Goal: Check status: Check status

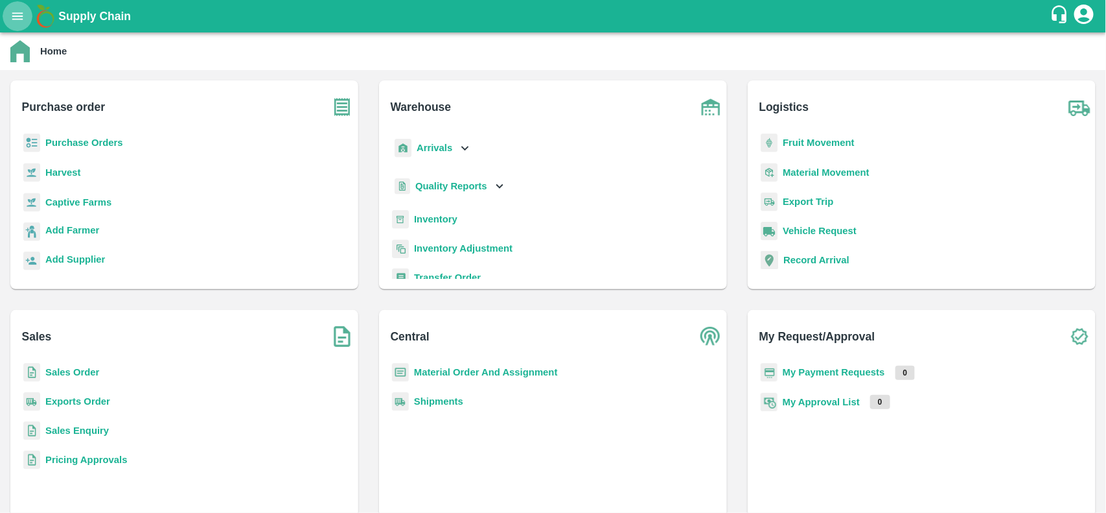
click at [17, 18] on icon "open drawer" at bounding box center [17, 16] width 14 height 14
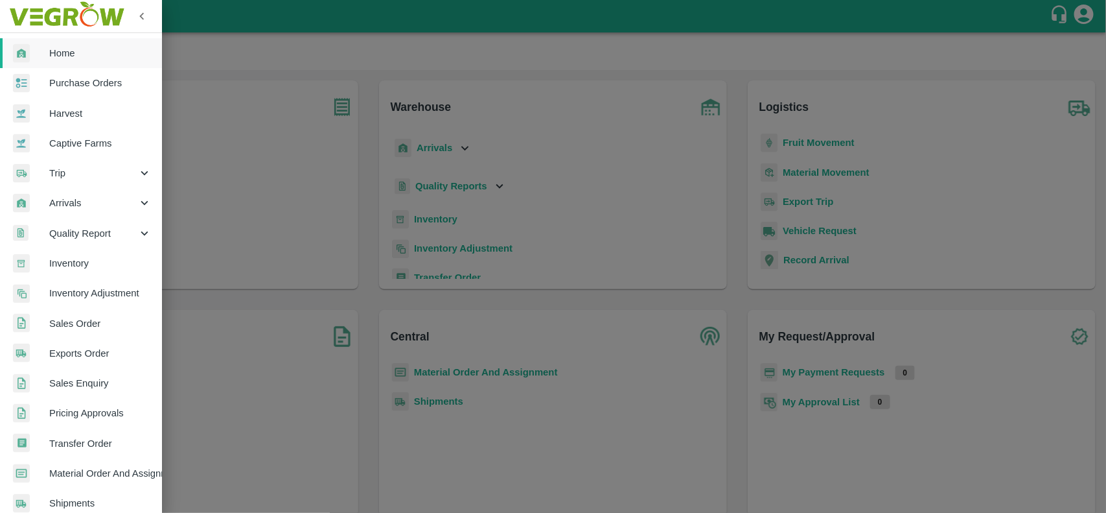
scroll to position [224, 0]
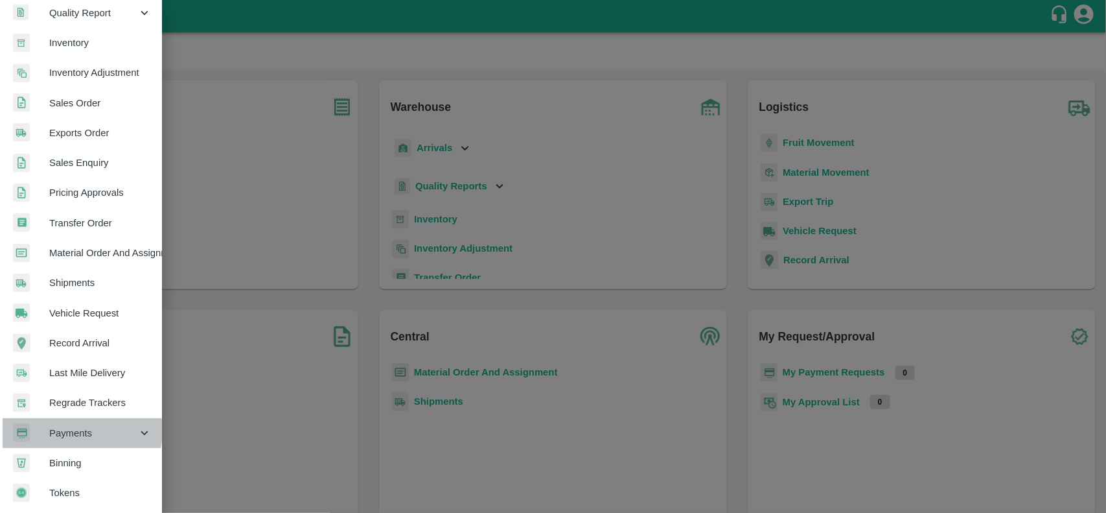
click at [76, 426] on span "Payments" at bounding box center [93, 433] width 88 height 14
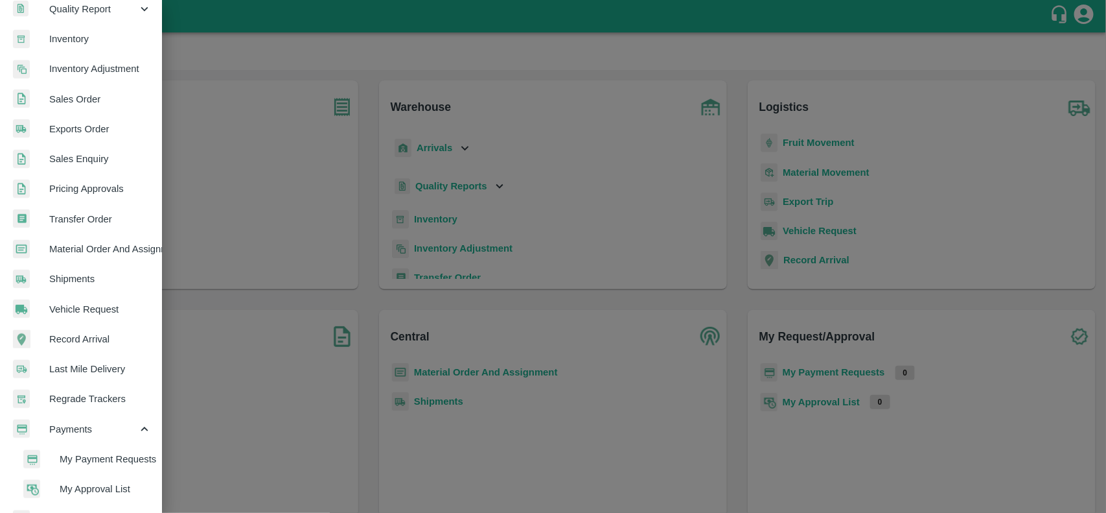
click at [86, 457] on span "My Payment Requests" at bounding box center [106, 459] width 92 height 14
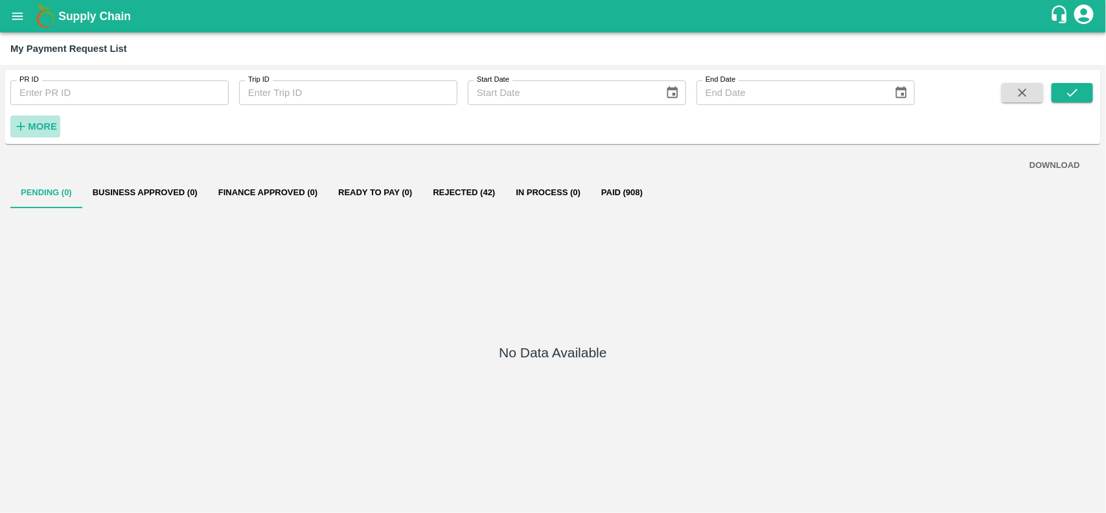
click at [27, 130] on icon "button" at bounding box center [21, 126] width 14 height 14
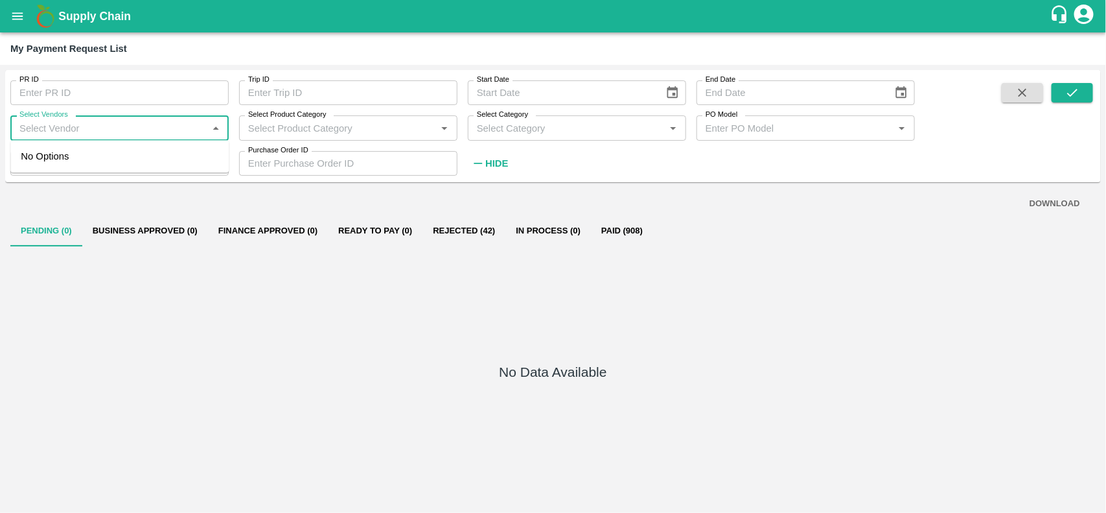
click at [28, 128] on input "Select Vendors" at bounding box center [108, 127] width 189 height 17
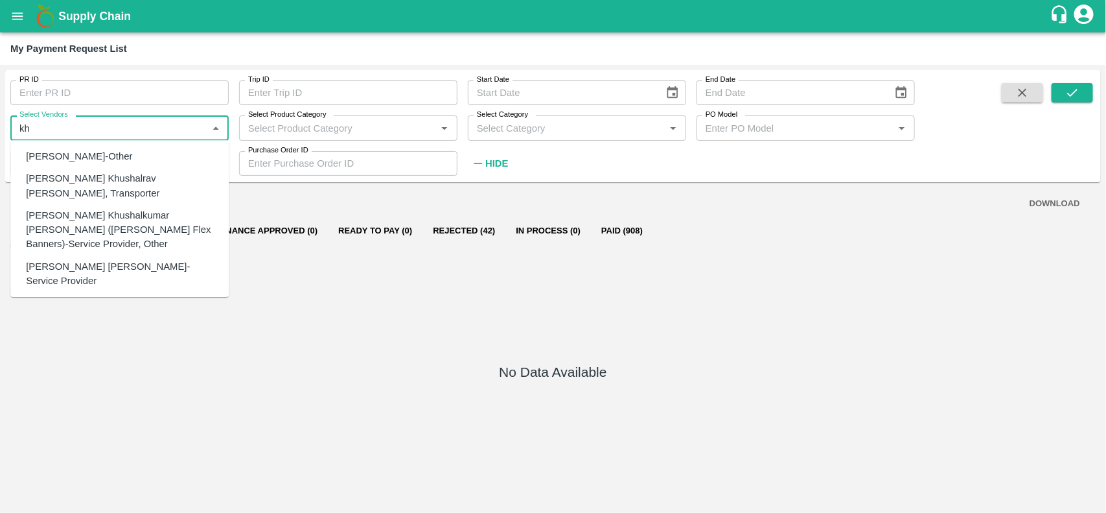
type input "k"
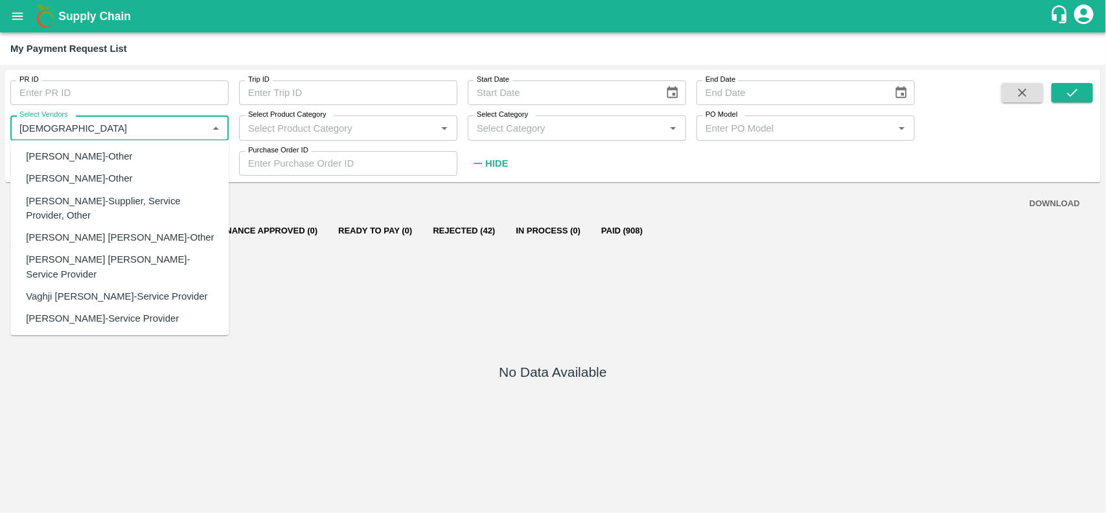
click at [65, 180] on div "[PERSON_NAME]-Other" at bounding box center [79, 179] width 106 height 14
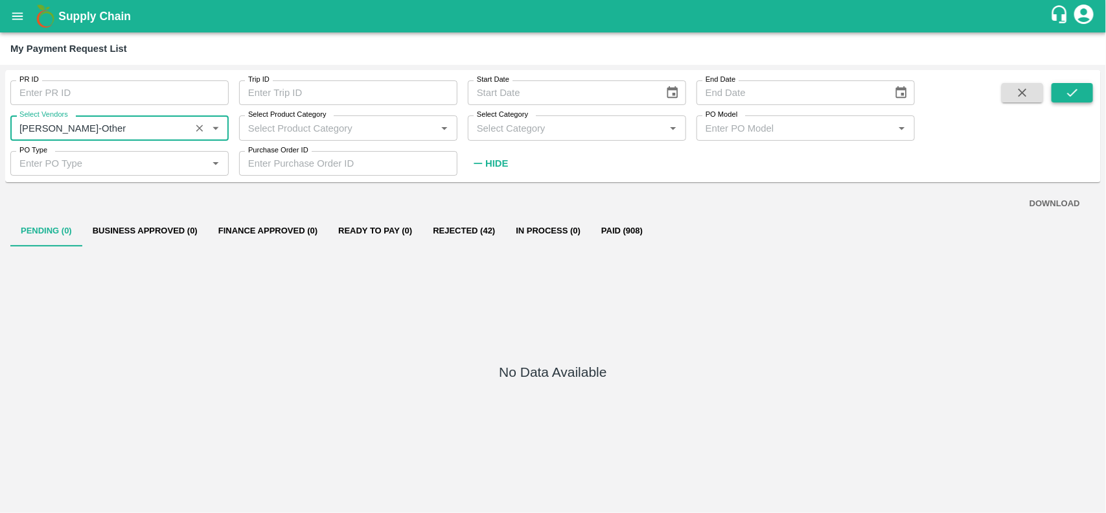
type input "[PERSON_NAME]-Other"
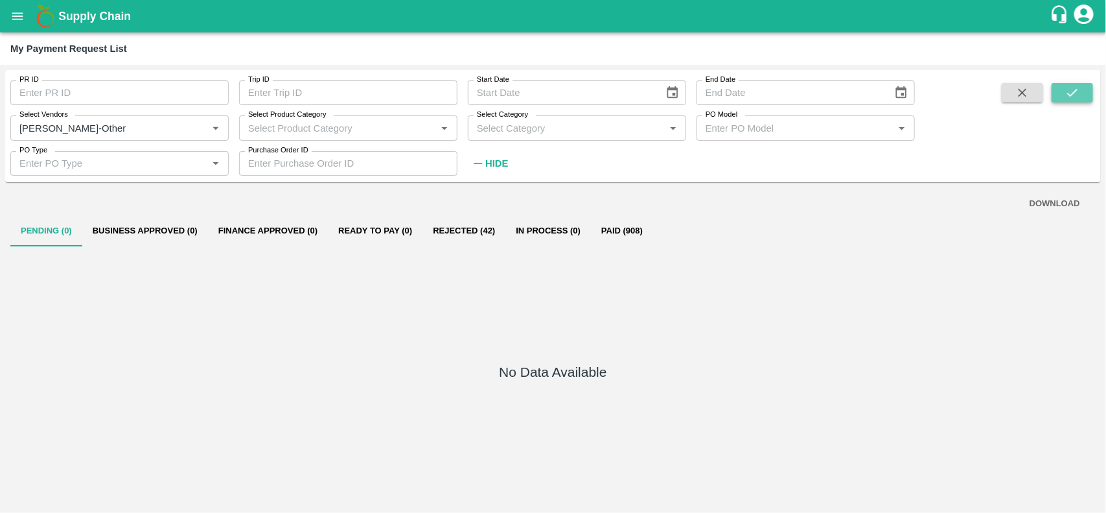
click at [1058, 94] on button "submit" at bounding box center [1072, 92] width 41 height 19
click at [616, 226] on button "Paid (8)" at bounding box center [616, 230] width 58 height 31
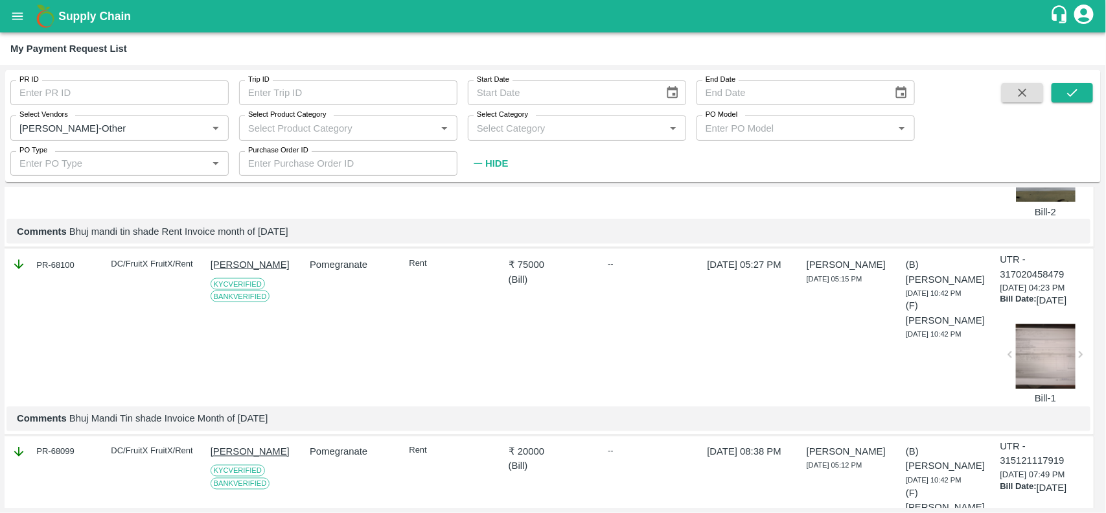
scroll to position [994, 2]
click at [1052, 390] on div at bounding box center [1046, 357] width 60 height 65
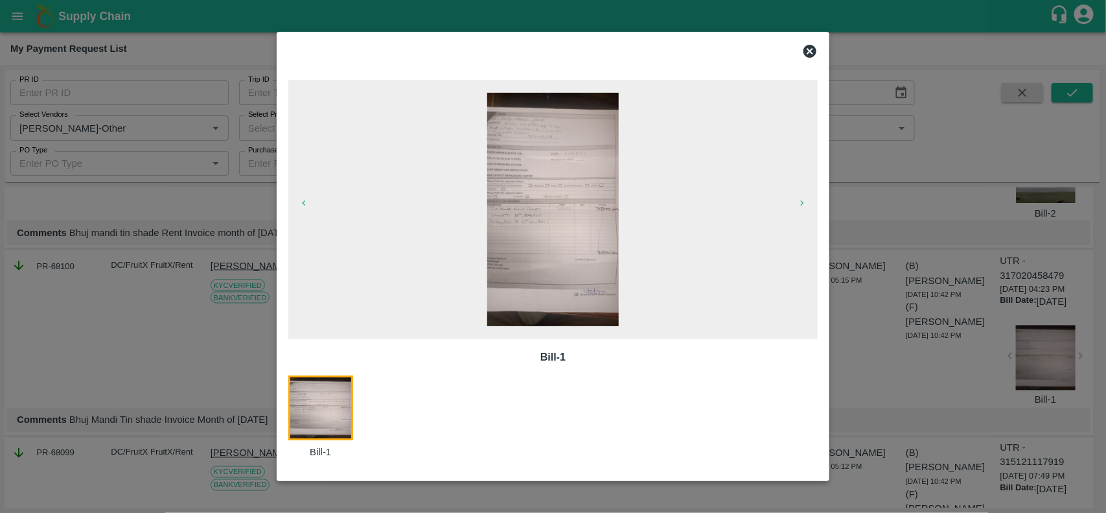
click at [808, 56] on icon at bounding box center [810, 51] width 13 height 13
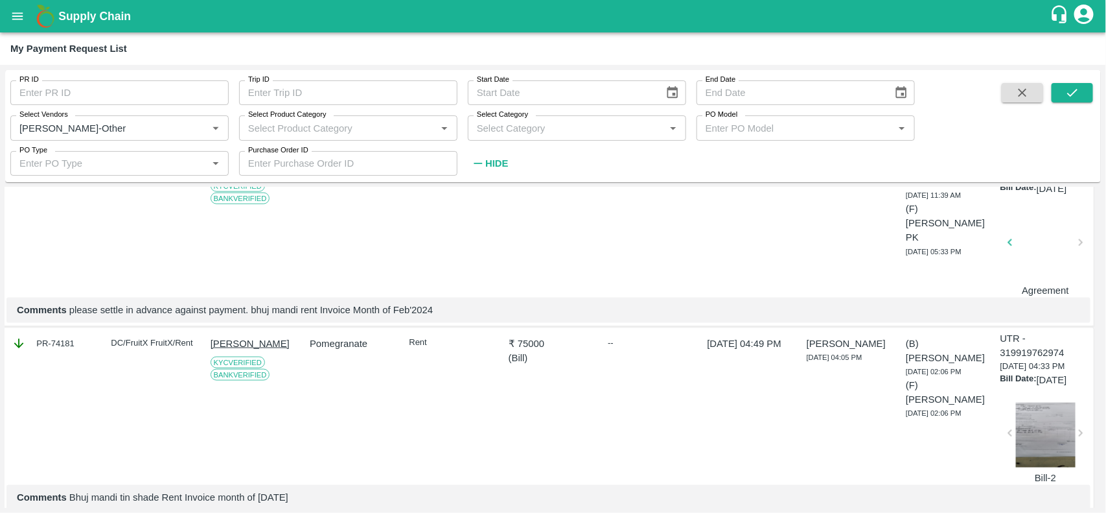
scroll to position [728, 2]
